Goal: Information Seeking & Learning: Check status

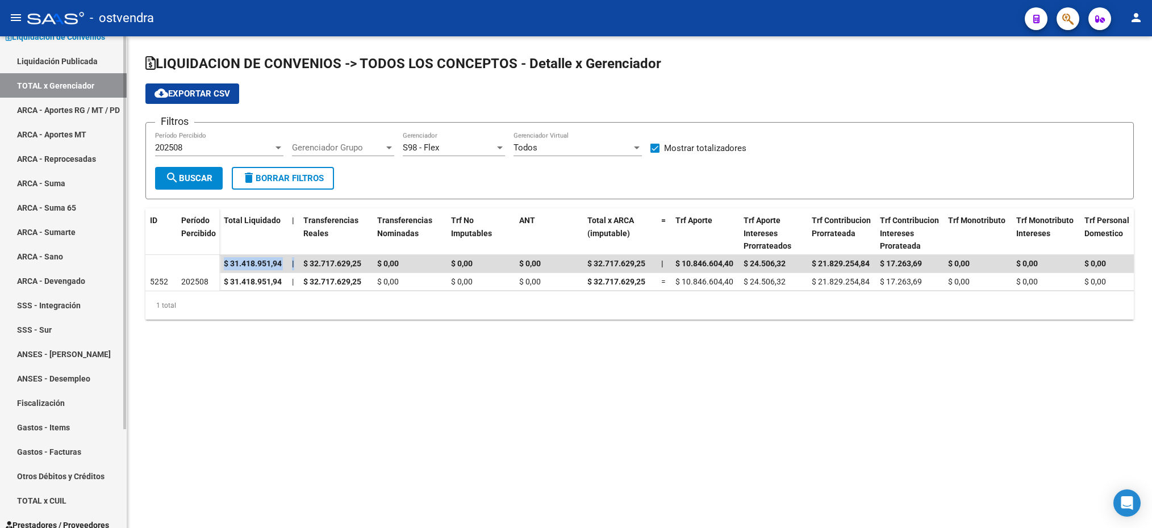
scroll to position [123, 0]
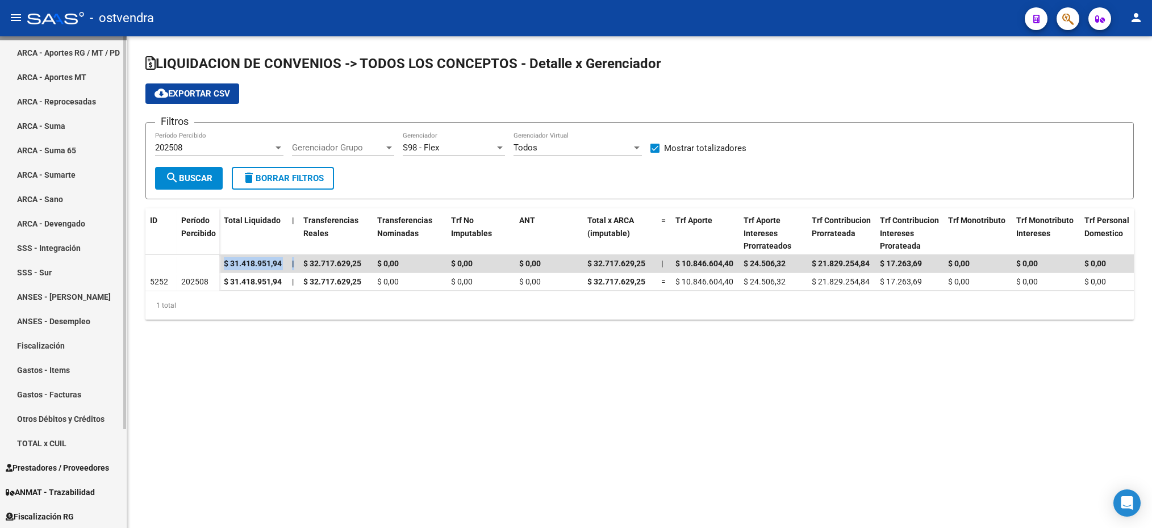
click at [58, 512] on span "Fiscalización RG" at bounding box center [40, 517] width 68 height 12
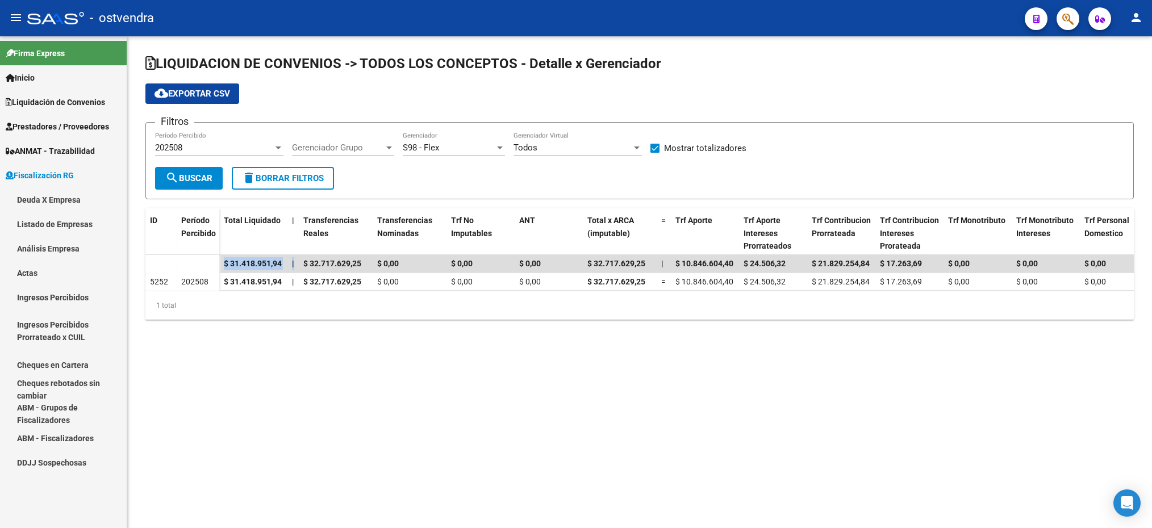
scroll to position [0, 0]
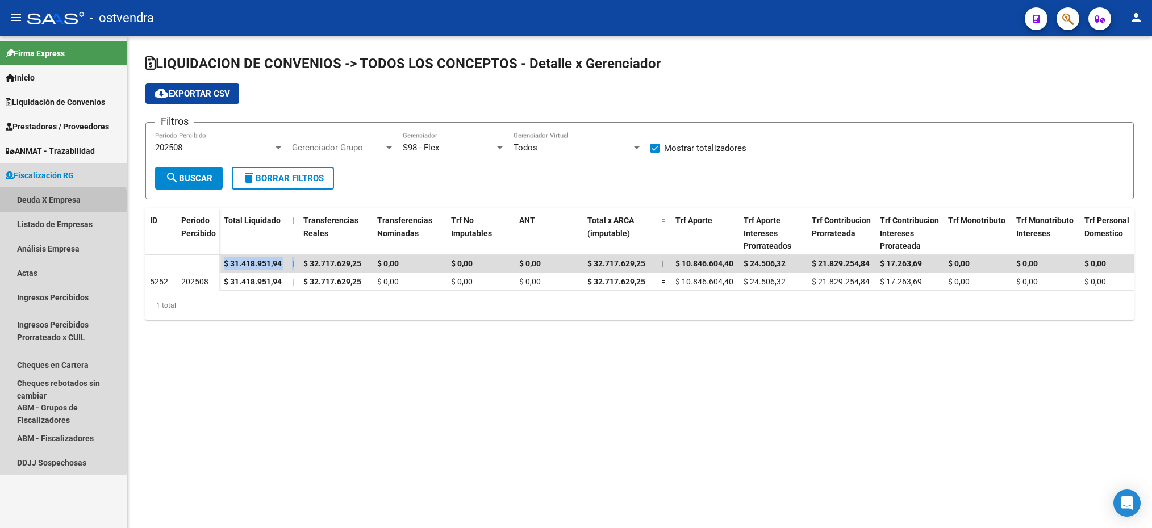
click at [36, 201] on link "Deuda X Empresa" at bounding box center [63, 199] width 127 height 24
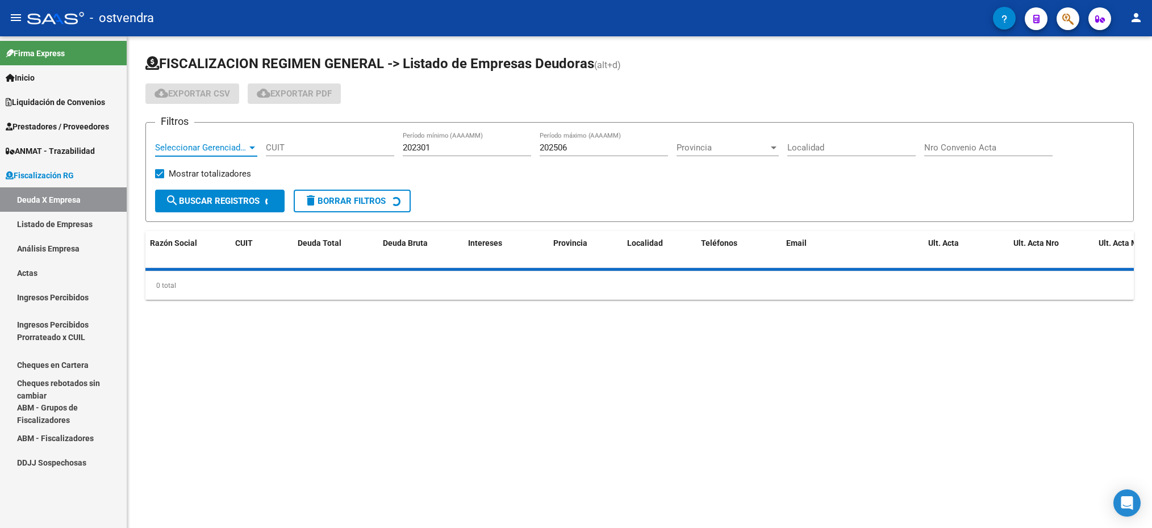
click at [178, 147] on span "Seleccionar Gerenciador" at bounding box center [201, 148] width 92 height 10
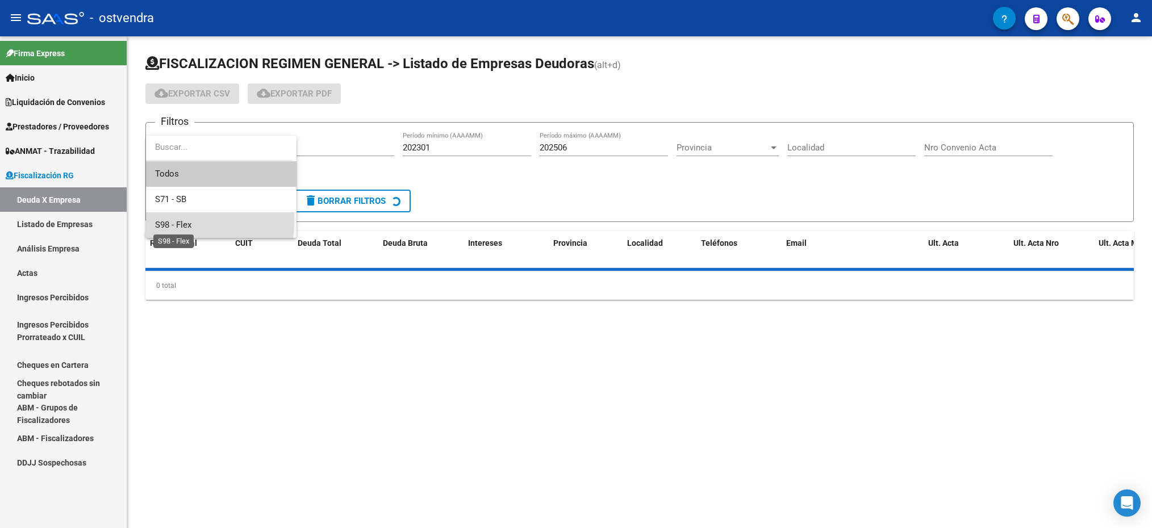
click at [174, 222] on span "S98 - Flex" at bounding box center [173, 225] width 36 height 10
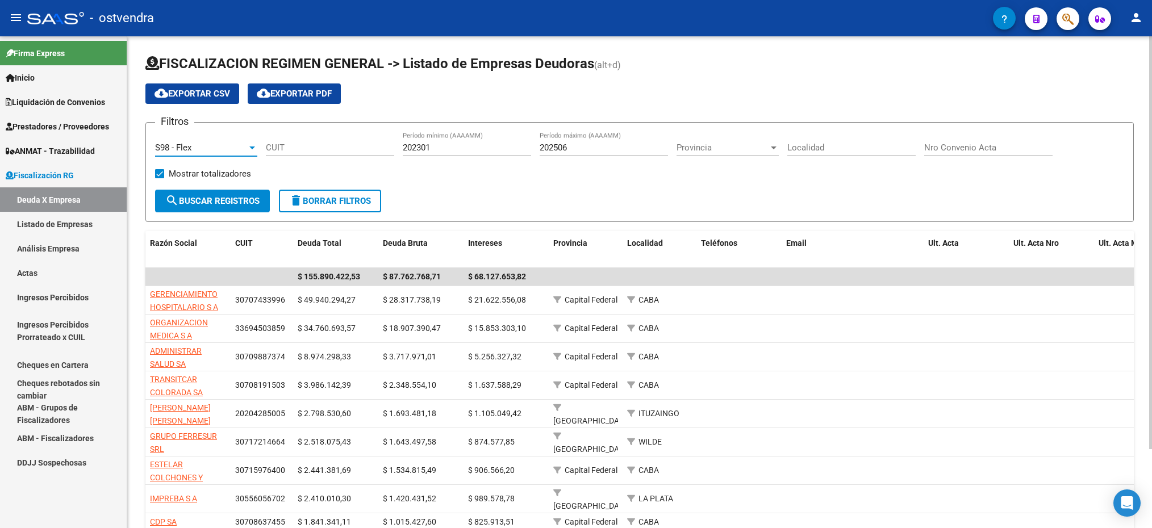
click at [310, 156] on div "CUIT" at bounding box center [330, 144] width 128 height 24
type input "30-71645717-2"
click at [243, 210] on button "search Buscar Registros" at bounding box center [212, 201] width 115 height 23
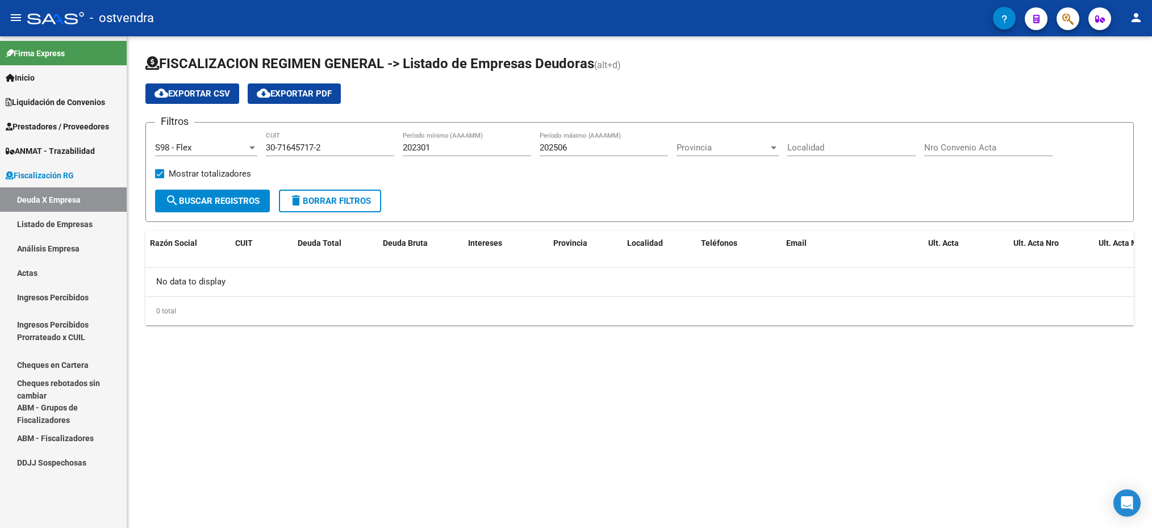
click at [240, 203] on span "search Buscar Registros" at bounding box center [212, 201] width 94 height 10
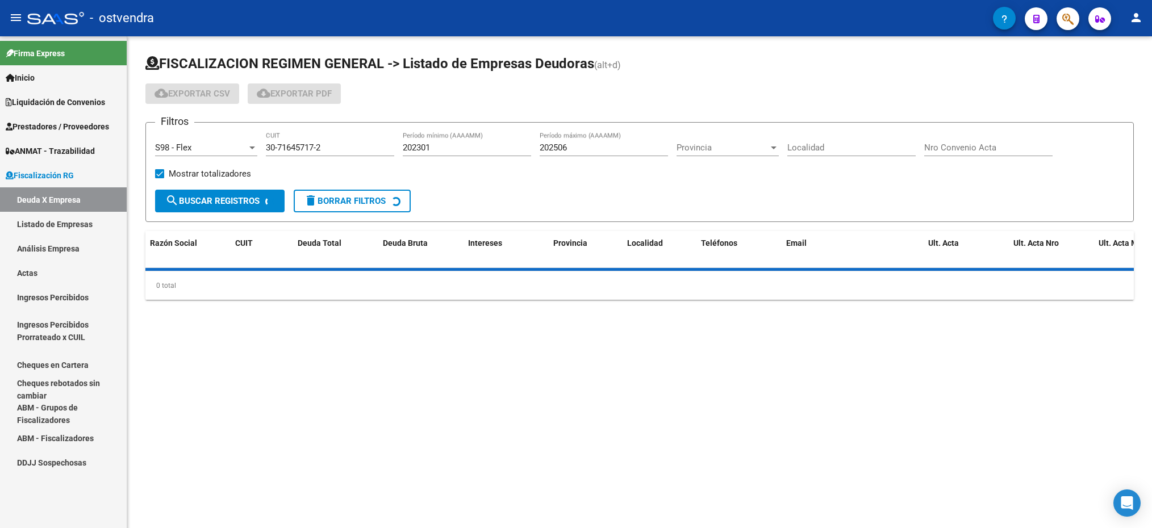
click at [240, 203] on span "search Buscar Registros" at bounding box center [212, 201] width 94 height 10
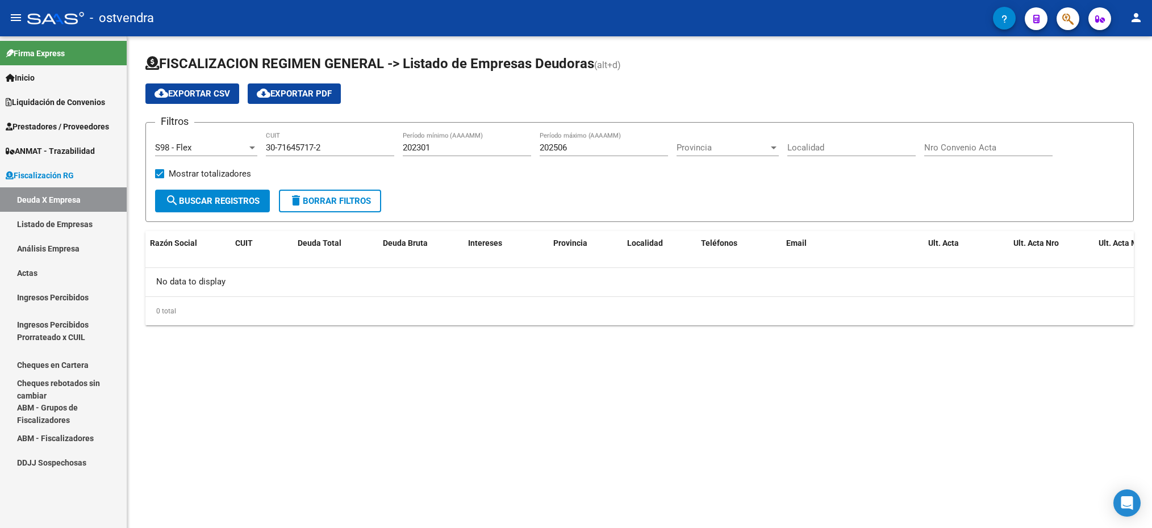
click at [240, 203] on span "search Buscar Registros" at bounding box center [212, 201] width 94 height 10
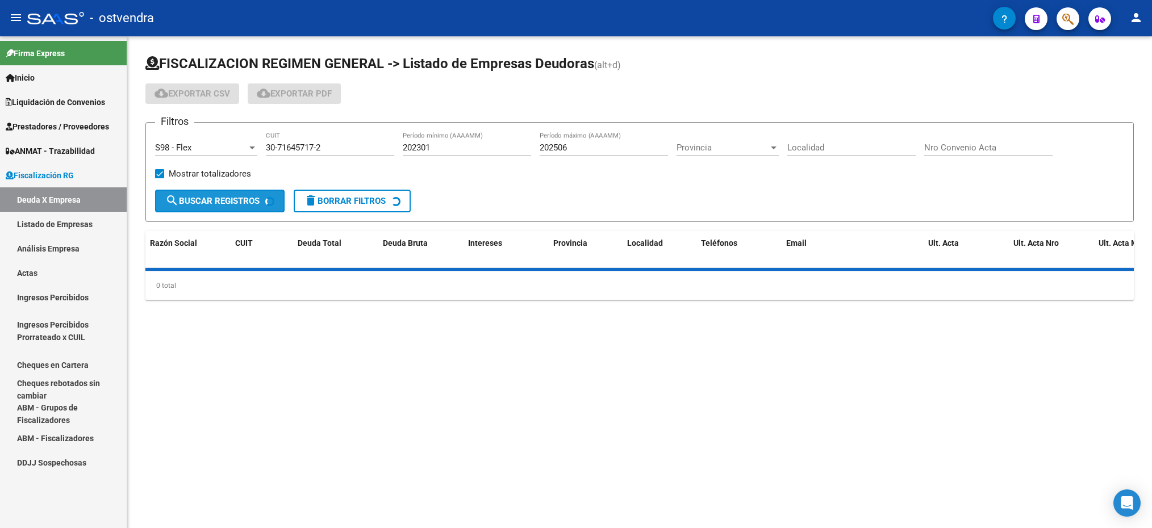
click at [240, 203] on span "search Buscar Registros" at bounding box center [212, 201] width 94 height 10
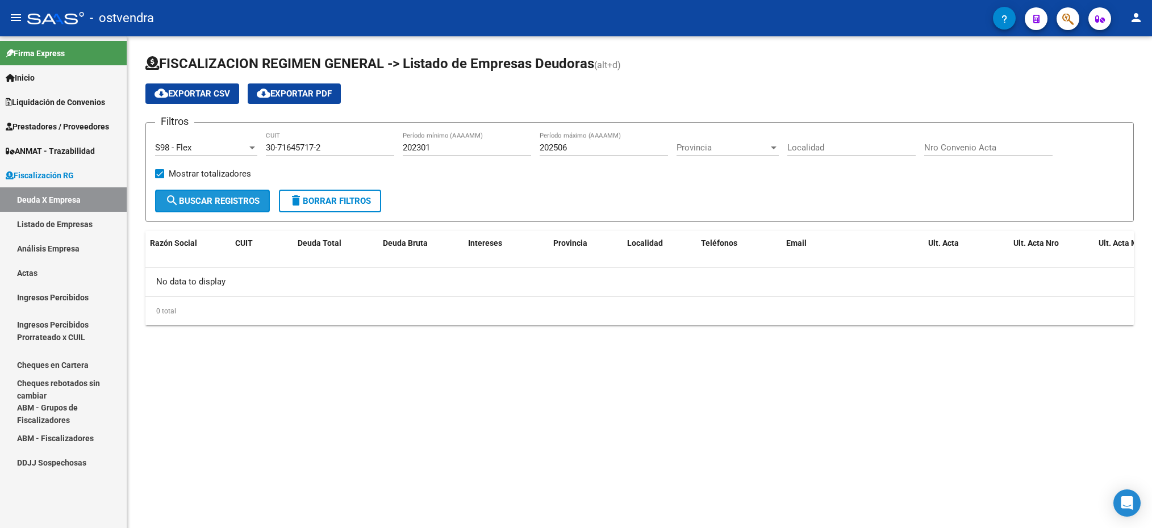
click at [244, 202] on span "search Buscar Registros" at bounding box center [212, 201] width 94 height 10
click at [612, 154] on div "202506 Período máximo (AAAAMM)" at bounding box center [604, 144] width 128 height 24
click at [580, 152] on input "202506" at bounding box center [604, 148] width 128 height 10
type input "202508"
click at [180, 203] on span "search Buscar Registros" at bounding box center [212, 201] width 94 height 10
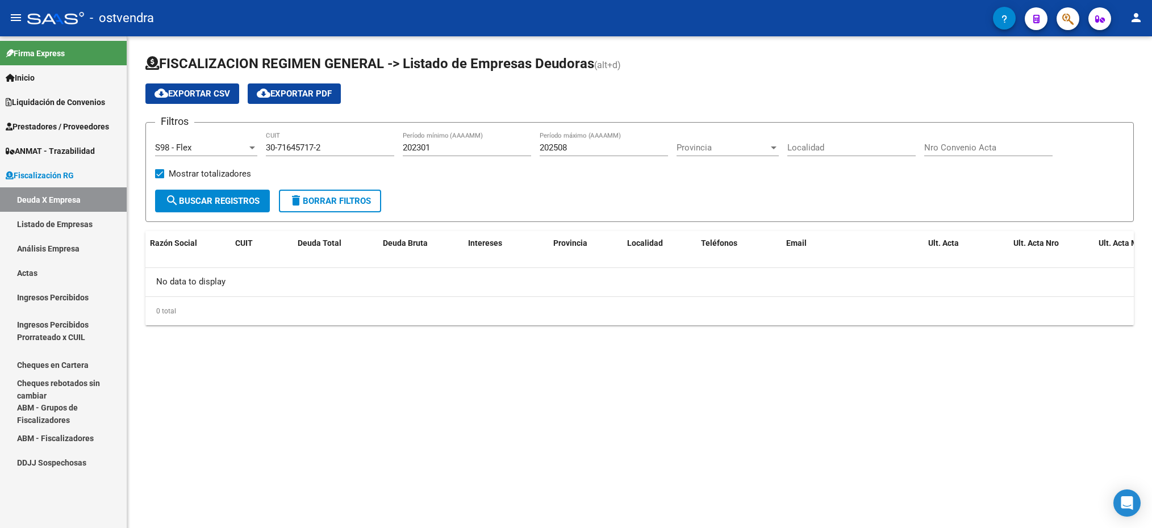
click at [452, 148] on input "202301" at bounding box center [467, 148] width 128 height 10
click at [420, 148] on input "202301" at bounding box center [467, 148] width 128 height 10
type input "202401"
click at [197, 208] on button "search Buscar Registros" at bounding box center [212, 201] width 115 height 23
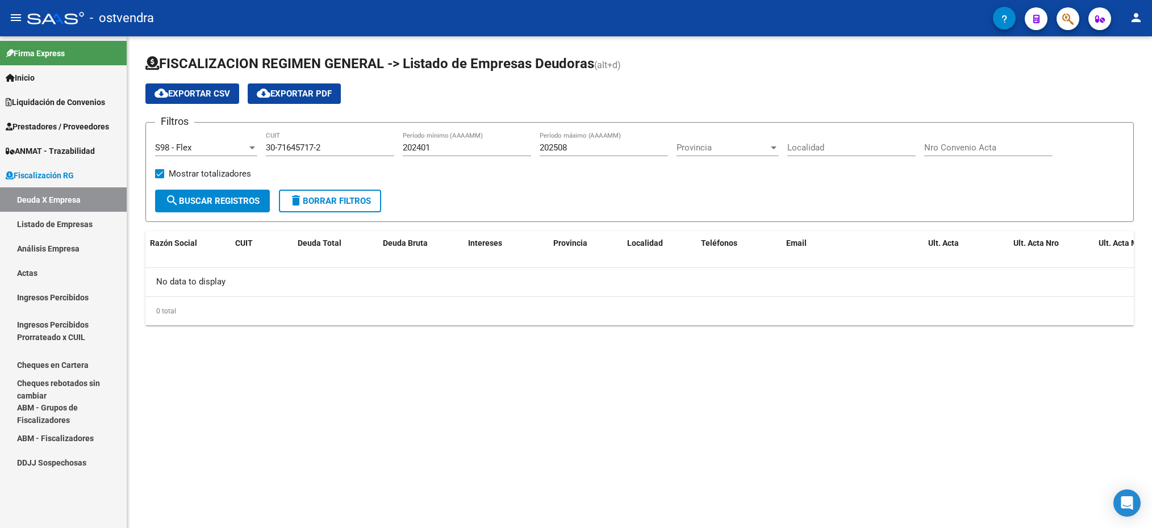
click at [227, 152] on div "S98 - Flex" at bounding box center [201, 148] width 92 height 10
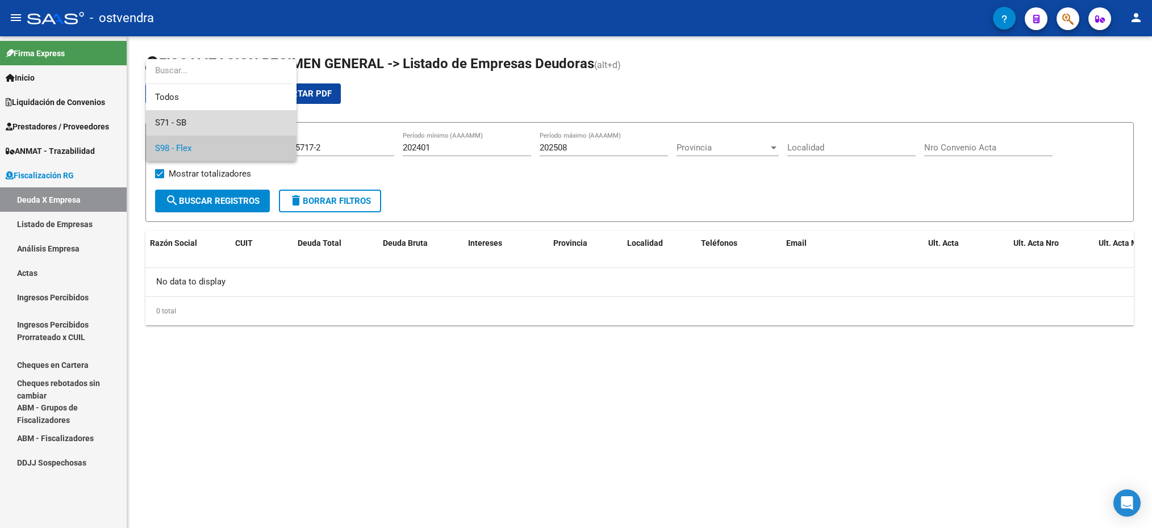
click at [223, 126] on span "S71 - SB" at bounding box center [221, 123] width 132 height 26
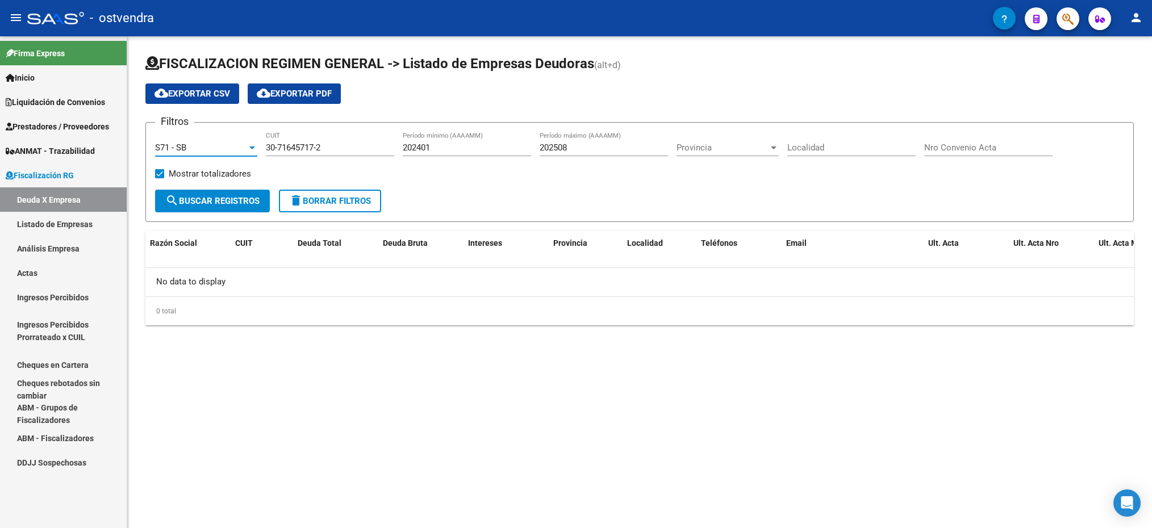
click at [55, 92] on link "Liquidación de Convenios" at bounding box center [63, 102] width 127 height 24
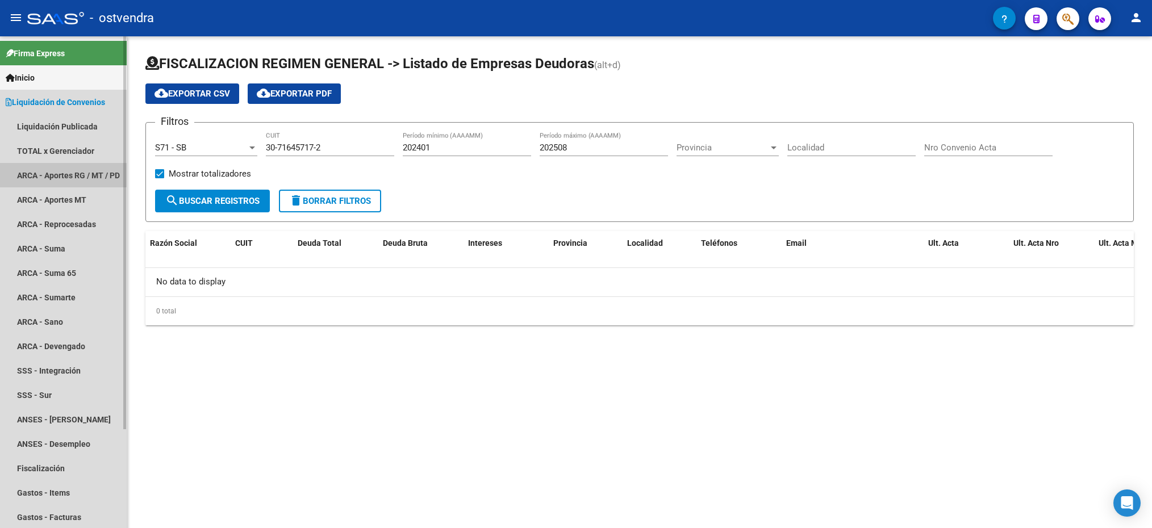
click at [48, 164] on link "ARCA - Aportes RG / MT / PD" at bounding box center [63, 175] width 127 height 24
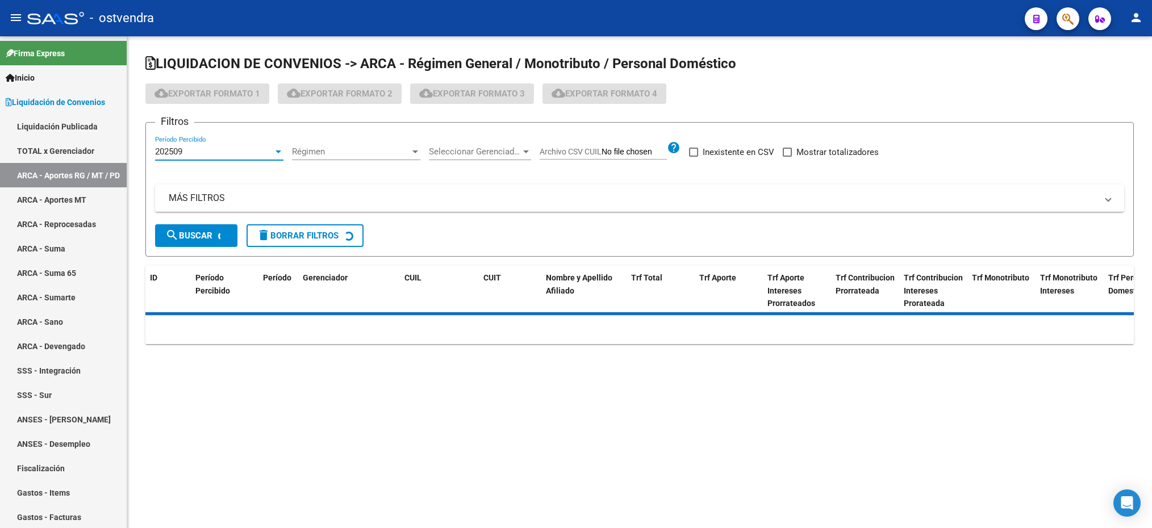
click at [177, 147] on span "202509" at bounding box center [168, 152] width 27 height 10
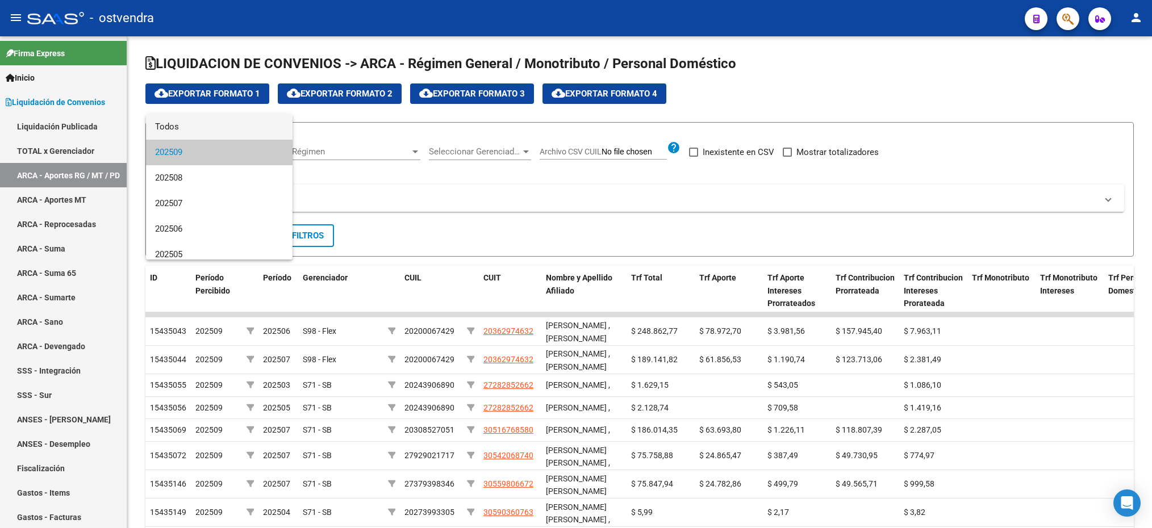
click at [198, 128] on span "Todos" at bounding box center [219, 127] width 128 height 26
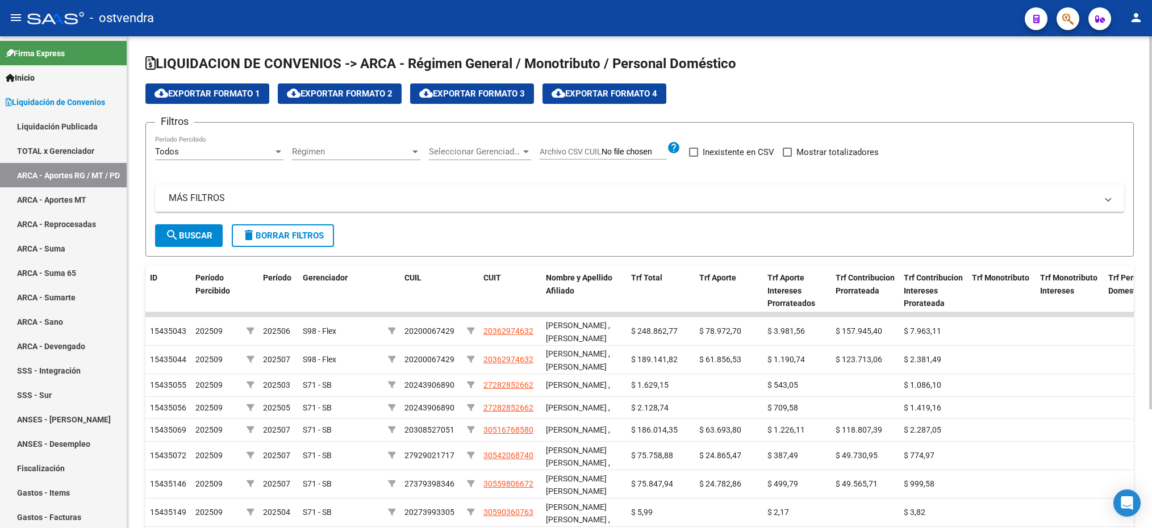
click at [327, 158] on div "Régimen Régimen" at bounding box center [356, 148] width 128 height 24
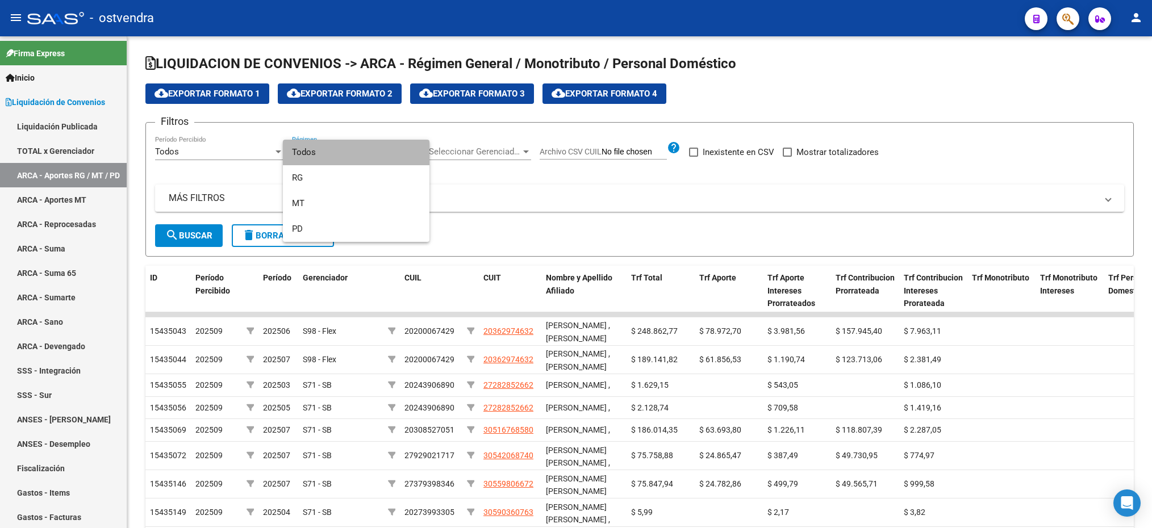
click at [318, 152] on span "Todos" at bounding box center [356, 153] width 128 height 26
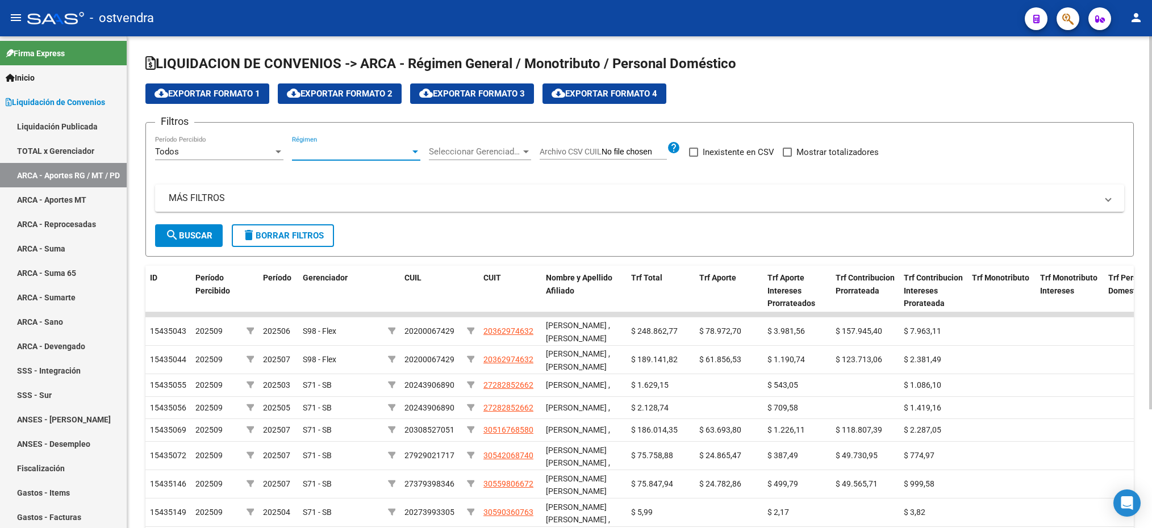
click at [460, 152] on span "Seleccionar Gerenciador" at bounding box center [475, 152] width 92 height 10
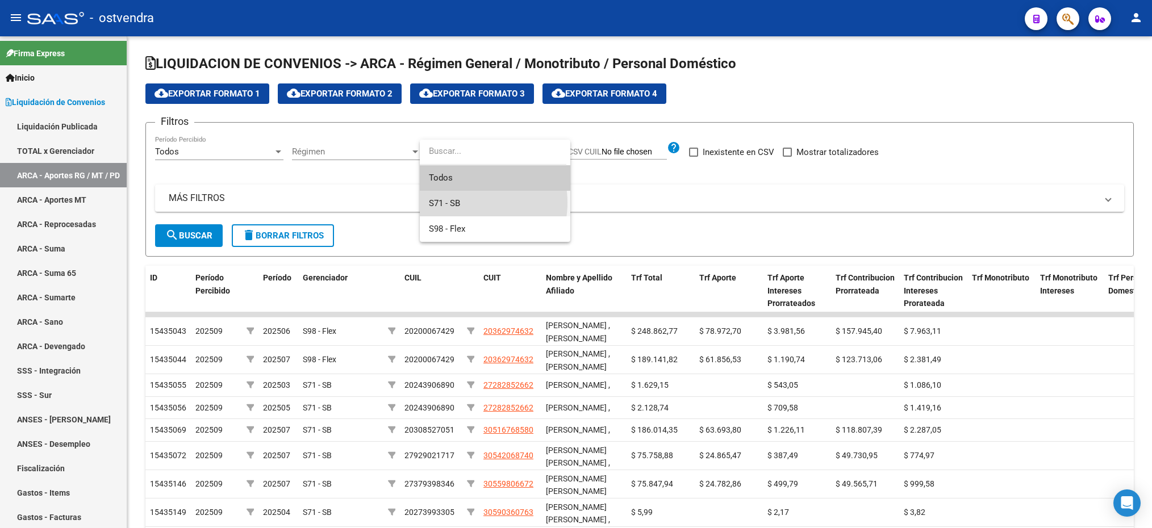
click at [461, 203] on span "S71 - SB" at bounding box center [495, 204] width 132 height 26
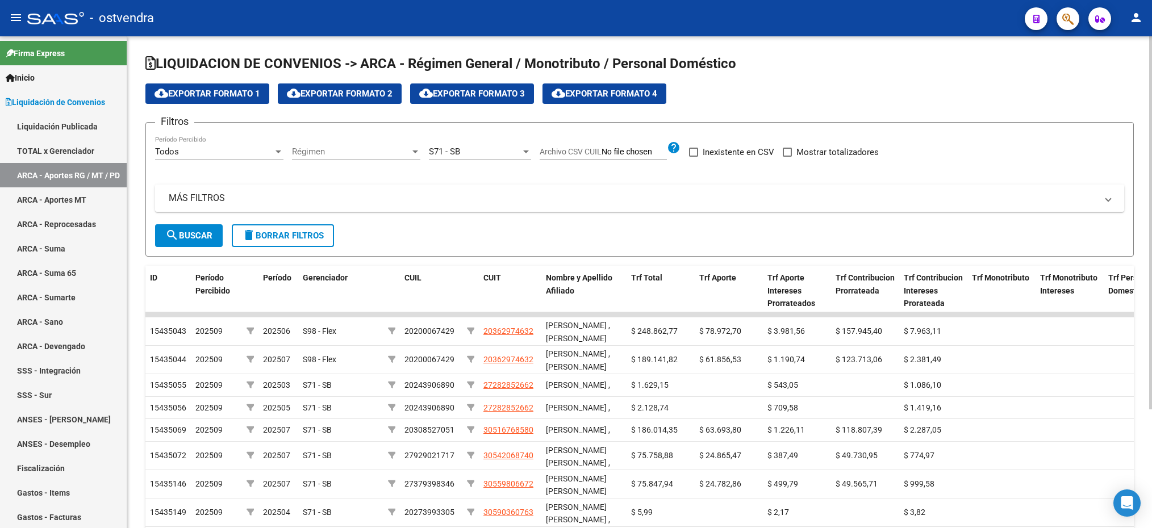
click at [273, 191] on mat-expansion-panel-header "MÁS FILTROS" at bounding box center [639, 198] width 969 height 27
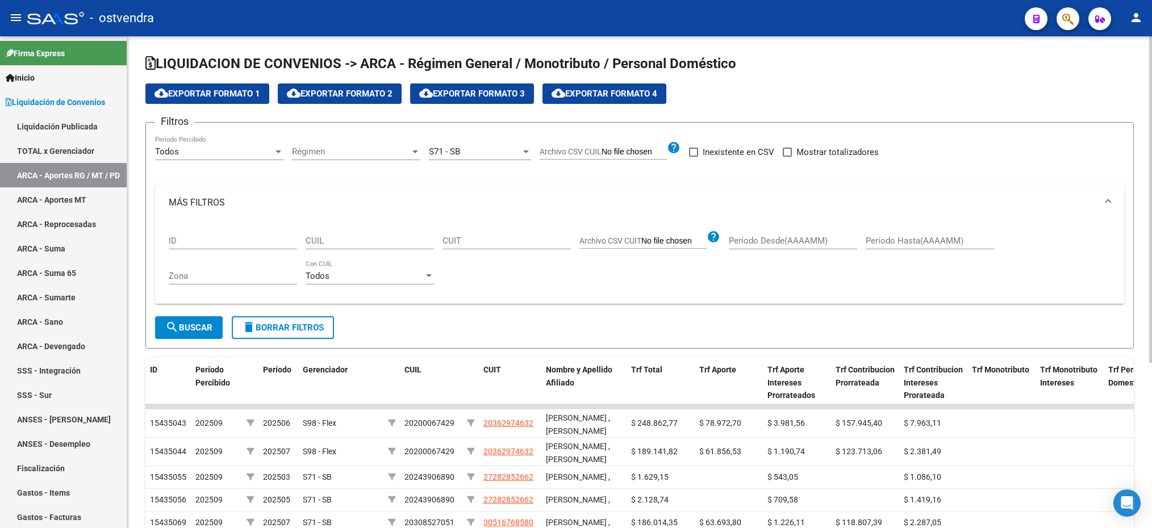
click at [327, 233] on div "CUIL" at bounding box center [370, 237] width 128 height 24
click at [326, 245] on input "CUIL" at bounding box center [370, 241] width 128 height 10
type input "27-29982754-8"
click at [203, 329] on span "search Buscar" at bounding box center [188, 328] width 47 height 10
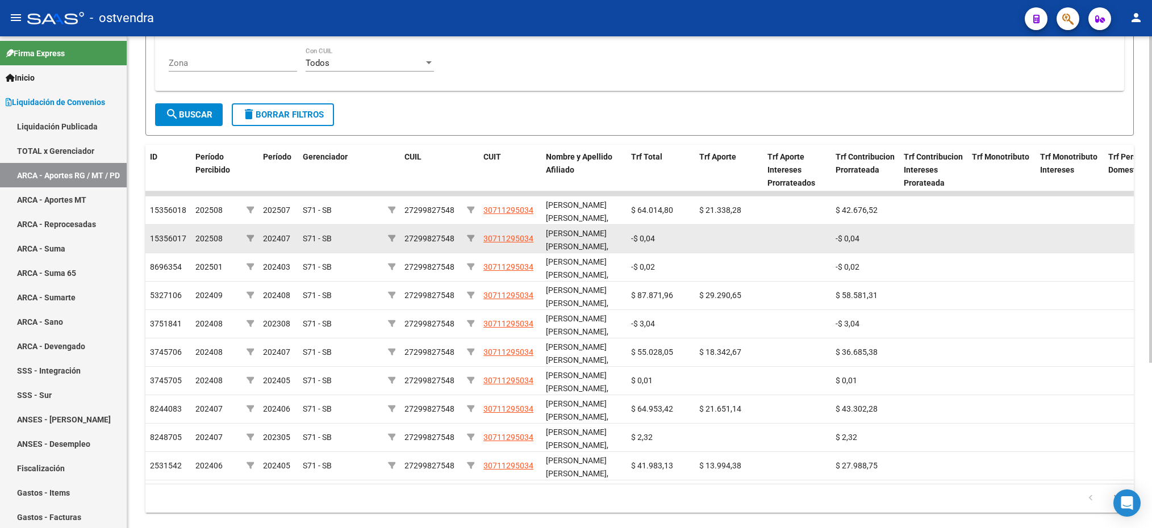
scroll to position [249, 0]
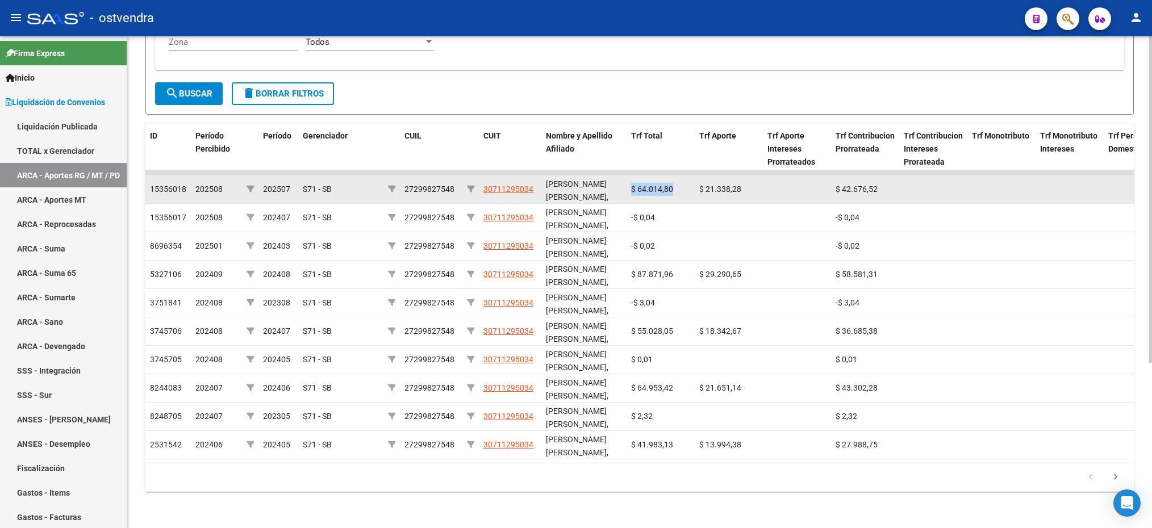
drag, startPoint x: 671, startPoint y: 176, endPoint x: 625, endPoint y: 170, distance: 46.3
click at [627, 176] on datatable-body-cell "$ 64.014,80" at bounding box center [661, 190] width 68 height 28
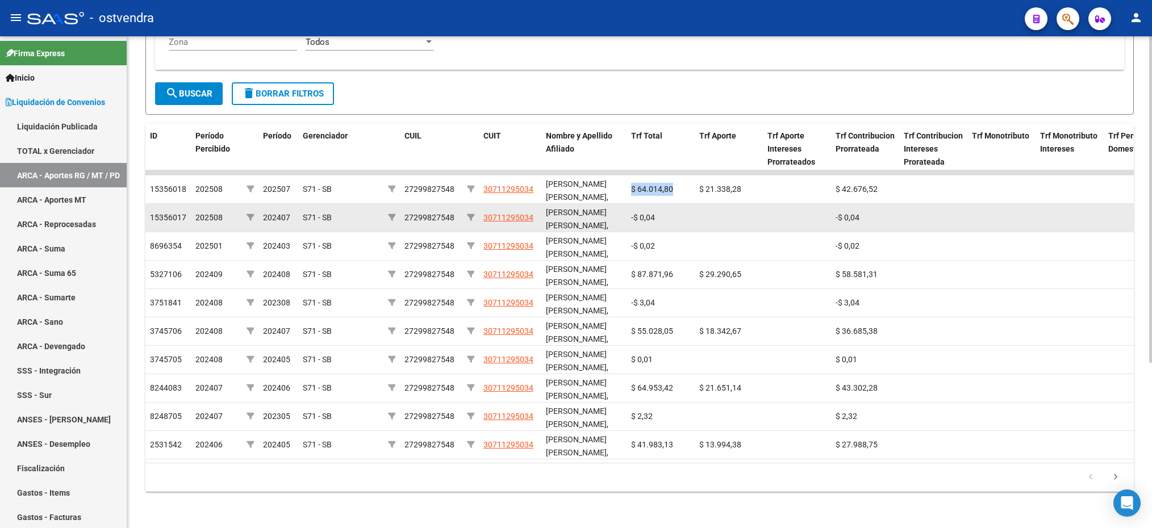
drag, startPoint x: 625, startPoint y: 170, endPoint x: 699, endPoint y: 206, distance: 82.1
click at [699, 206] on datatable-body-cell at bounding box center [729, 218] width 68 height 28
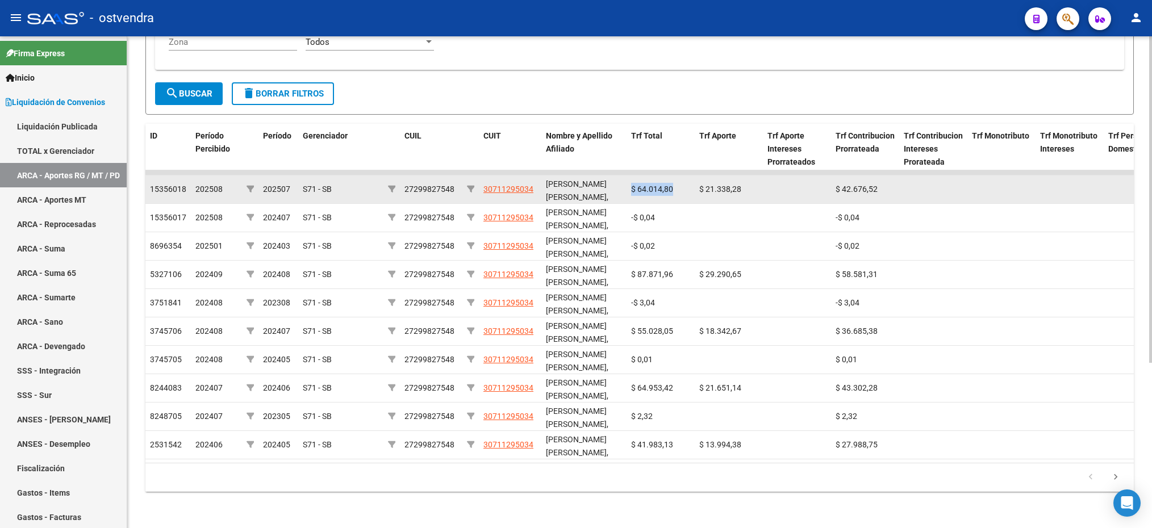
drag, startPoint x: 677, startPoint y: 179, endPoint x: 627, endPoint y: 179, distance: 49.4
click at [627, 179] on datatable-body-cell "$ 64.014,80" at bounding box center [661, 190] width 68 height 28
click at [650, 185] on span "$ 64.014,80" at bounding box center [652, 189] width 42 height 9
click at [700, 185] on span "$ 21.338,28" at bounding box center [720, 189] width 42 height 9
click at [286, 185] on span "202507" at bounding box center [276, 189] width 27 height 9
